Goal: Information Seeking & Learning: Check status

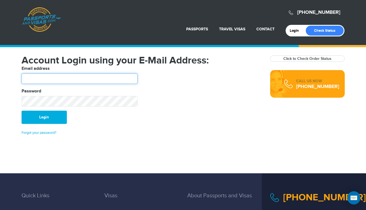
click at [82, 74] on input "text" at bounding box center [80, 79] width 116 height 11
type input "**********"
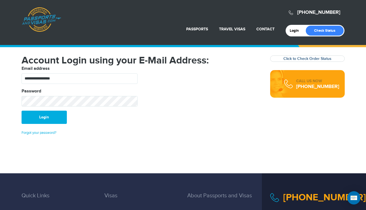
click at [305, 61] on link "Click to Check Order Status" at bounding box center [308, 58] width 48 height 5
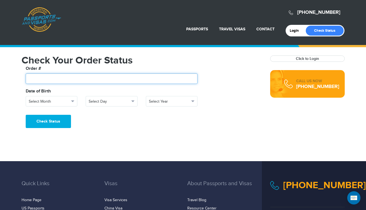
click at [127, 74] on input "text" at bounding box center [112, 79] width 172 height 11
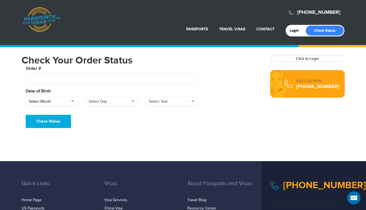
click at [57, 104] on span "Select Month" at bounding box center [49, 102] width 41 height 6
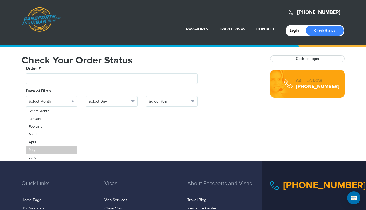
click at [57, 148] on link "May" at bounding box center [51, 150] width 51 height 8
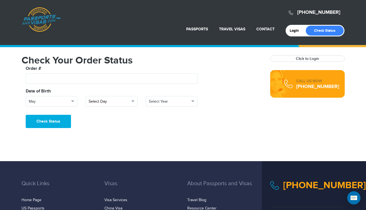
click at [93, 103] on span "Select Day" at bounding box center [109, 102] width 41 height 6
click at [99, 147] on link "14" at bounding box center [111, 151] width 51 height 8
click at [171, 104] on span "Select Year" at bounding box center [169, 102] width 41 height 6
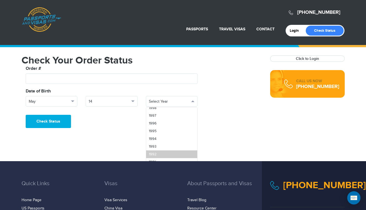
click at [171, 153] on link "1992" at bounding box center [171, 155] width 51 height 8
click at [86, 73] on div "Order #" at bounding box center [112, 74] width 180 height 19
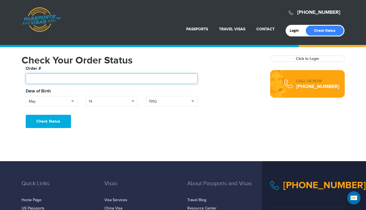
click at [84, 80] on input "text" at bounding box center [112, 79] width 172 height 11
paste input "*******"
type input "*******"
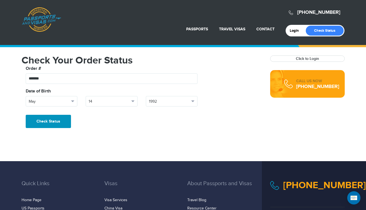
click at [66, 119] on button "Check Status" at bounding box center [48, 121] width 45 height 13
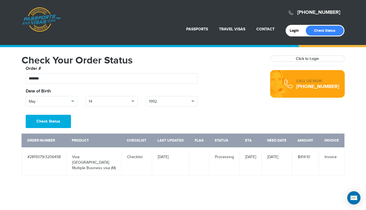
click at [221, 158] on td "Processing" at bounding box center [224, 162] width 30 height 27
